Goal: Register for event/course

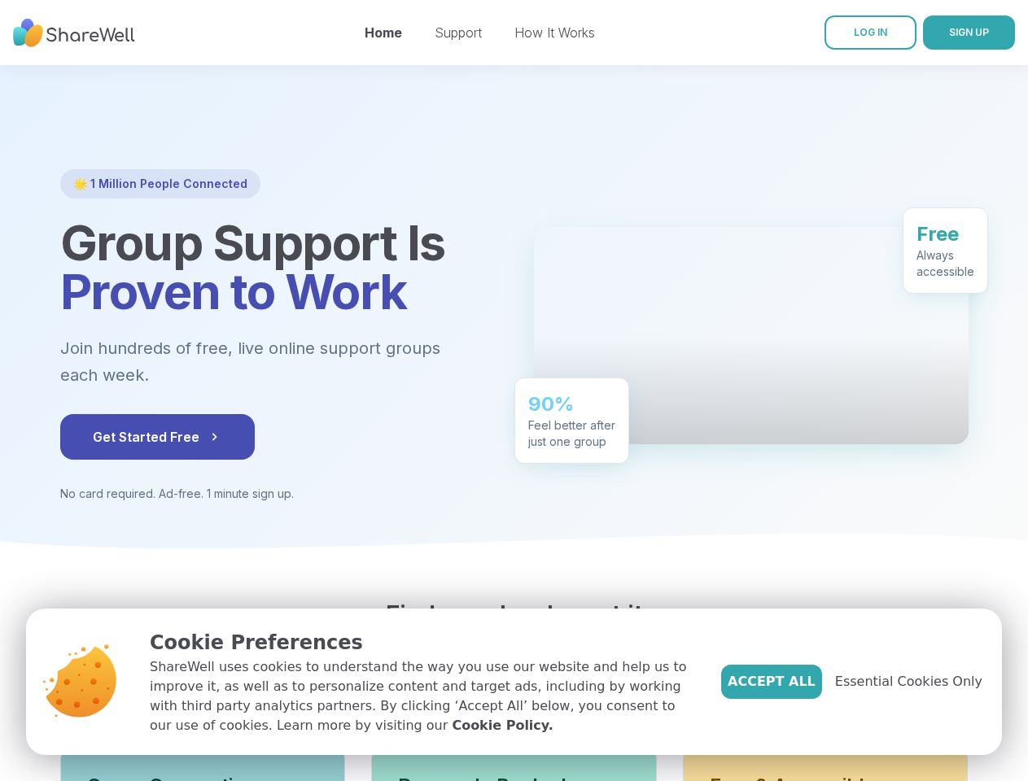
click at [514, 391] on div "90% Feel better after just one group" at bounding box center [571, 421] width 115 height 86
click at [949, 33] on span "SIGN UP" at bounding box center [969, 32] width 40 height 12
click at [123, 437] on button "Get Started Free" at bounding box center [157, 437] width 194 height 46
click at [918, 682] on span "Essential Cookies Only" at bounding box center [908, 682] width 147 height 20
